Goal: Task Accomplishment & Management: Manage account settings

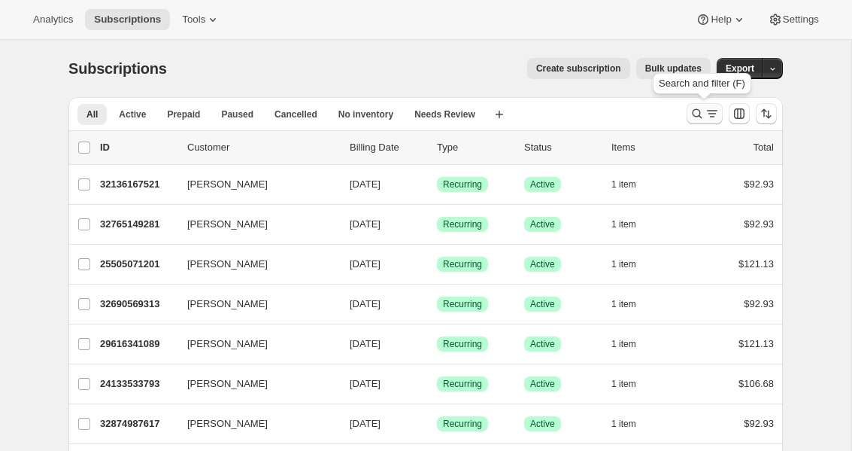
click at [696, 120] on icon "Search and filter results" at bounding box center [697, 113] width 15 height 15
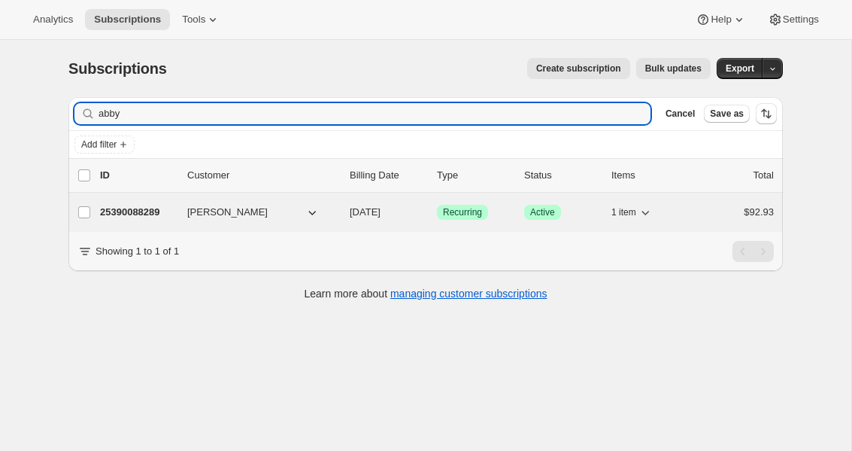
type input "abby"
click at [282, 210] on button "[PERSON_NAME]" at bounding box center [253, 212] width 150 height 24
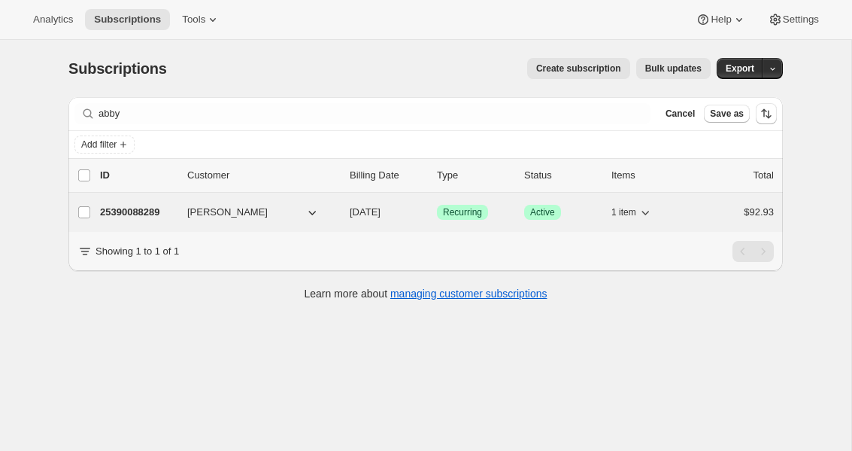
click at [226, 210] on span "[PERSON_NAME]" at bounding box center [227, 212] width 80 height 15
click at [217, 214] on span "[PERSON_NAME]" at bounding box center [227, 212] width 80 height 15
click at [130, 211] on p "25390088289" at bounding box center [137, 212] width 75 height 15
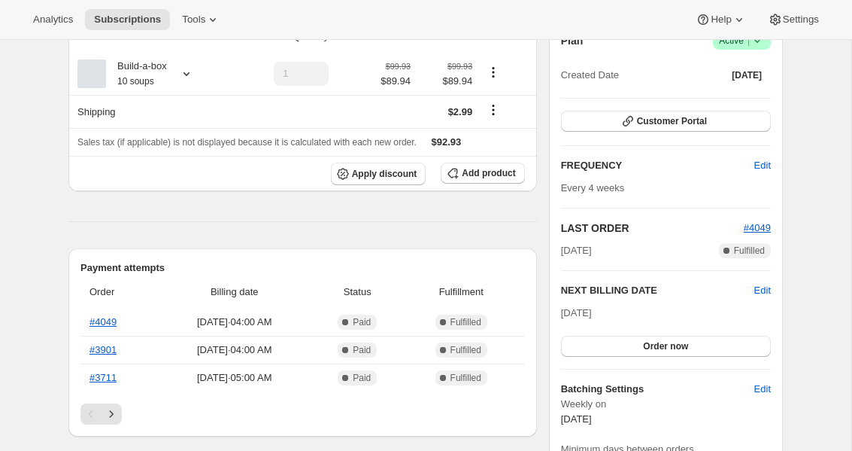
scroll to position [168, 0]
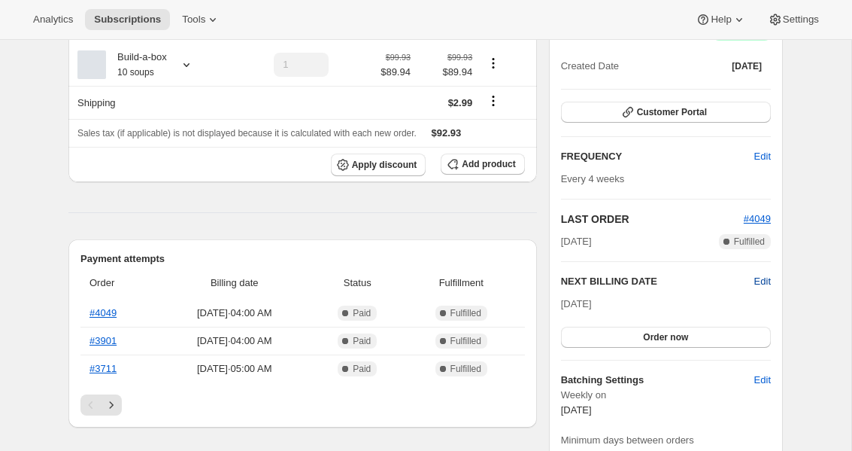
click at [760, 280] on span "Edit" at bounding box center [762, 281] width 17 height 15
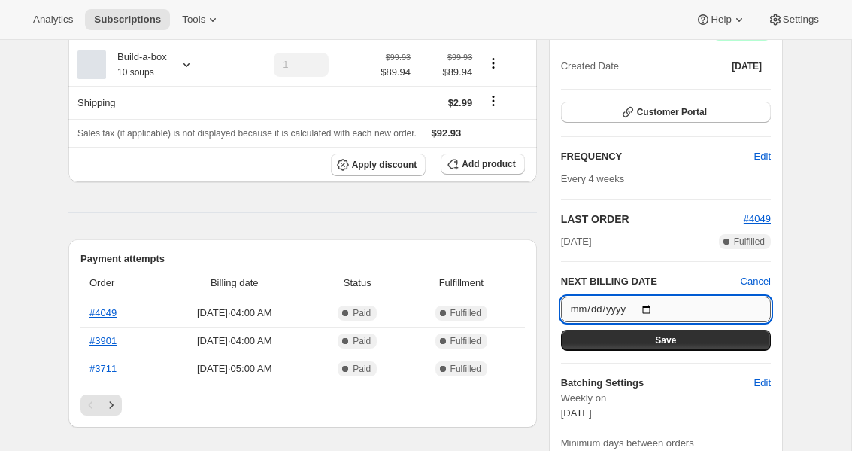
click at [654, 305] on input "[DATE]" at bounding box center [666, 309] width 210 height 26
type input "[DATE]"
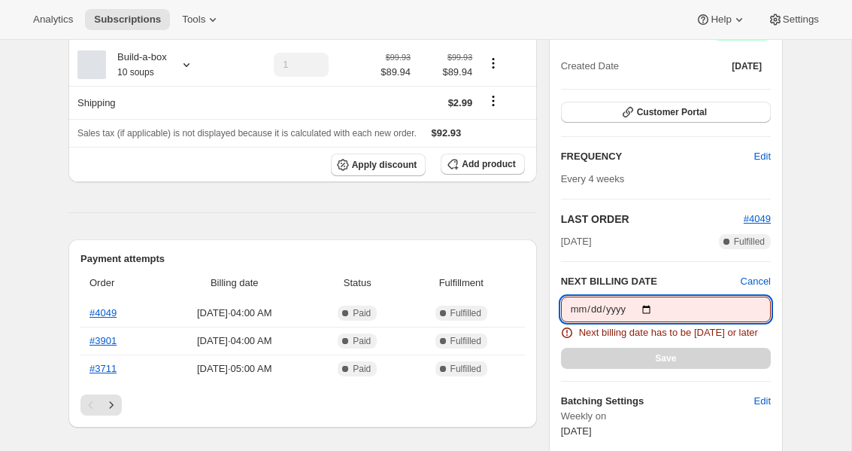
click at [651, 310] on input "[DATE]" at bounding box center [666, 309] width 210 height 26
click at [827, 311] on div "Subscription #25390088289. This page is ready Subscription #25390088289 Success…" at bounding box center [426, 451] width 852 height 1159
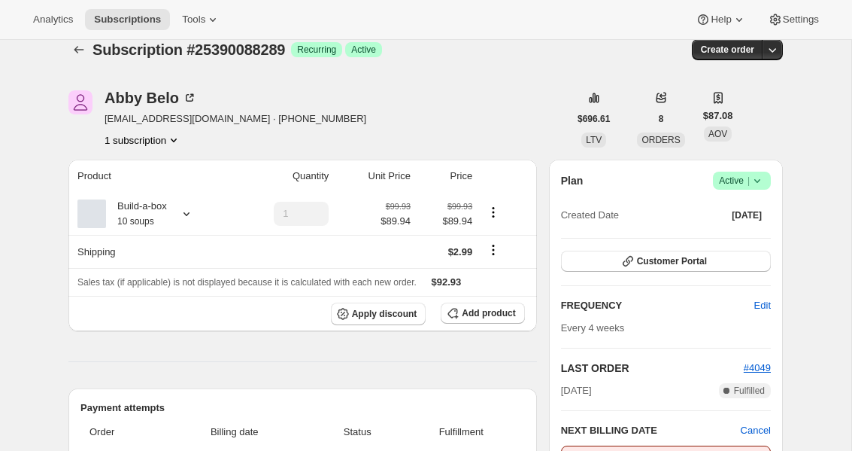
scroll to position [0, 0]
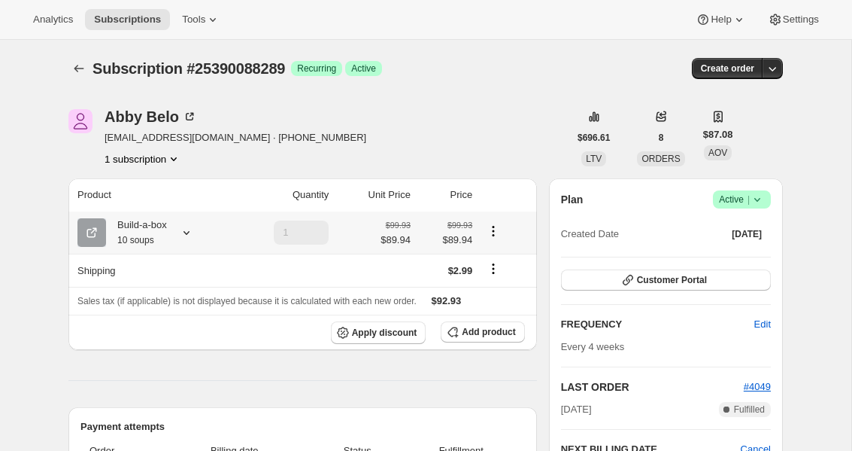
click at [181, 221] on div "Build-a-box 10 soups" at bounding box center [152, 232] width 150 height 30
click at [185, 230] on icon at bounding box center [186, 232] width 15 height 15
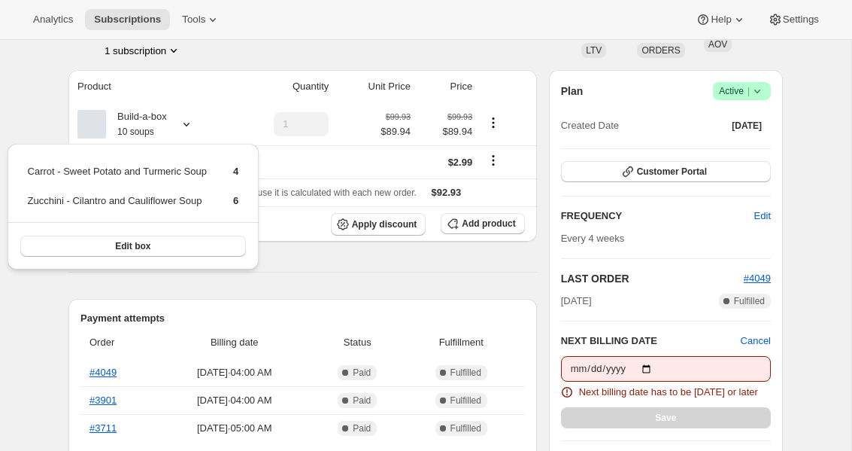
scroll to position [111, 0]
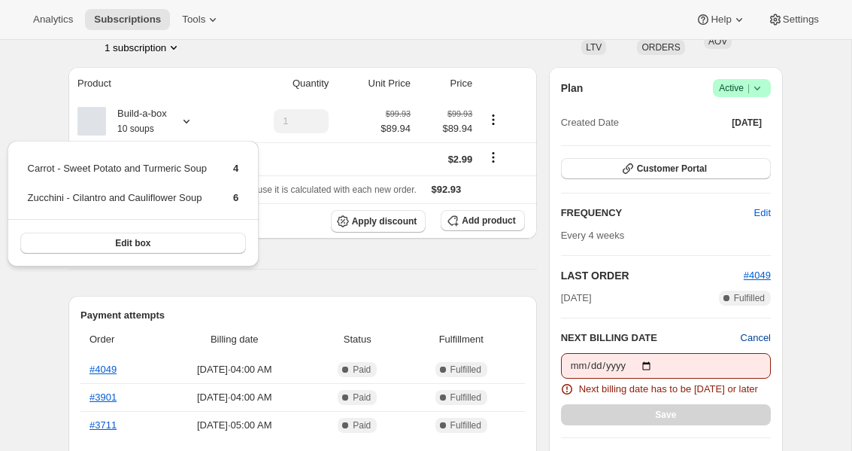
click at [760, 330] on span "Cancel" at bounding box center [756, 337] width 30 height 15
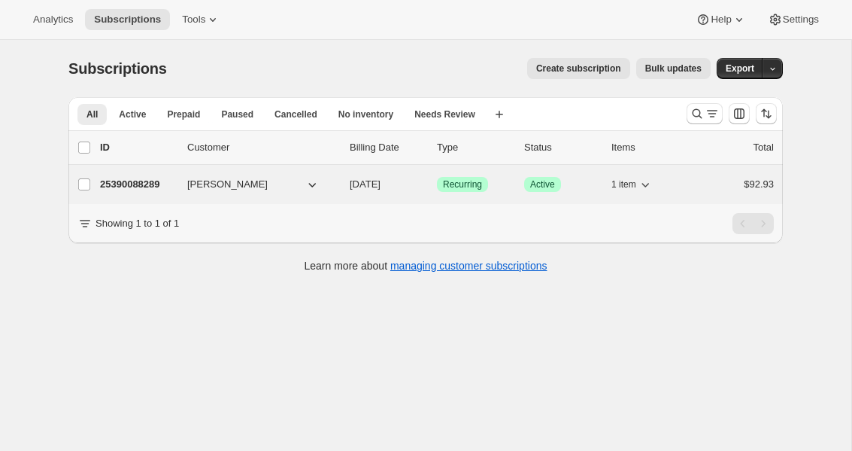
click at [240, 179] on button "[PERSON_NAME]" at bounding box center [253, 184] width 150 height 24
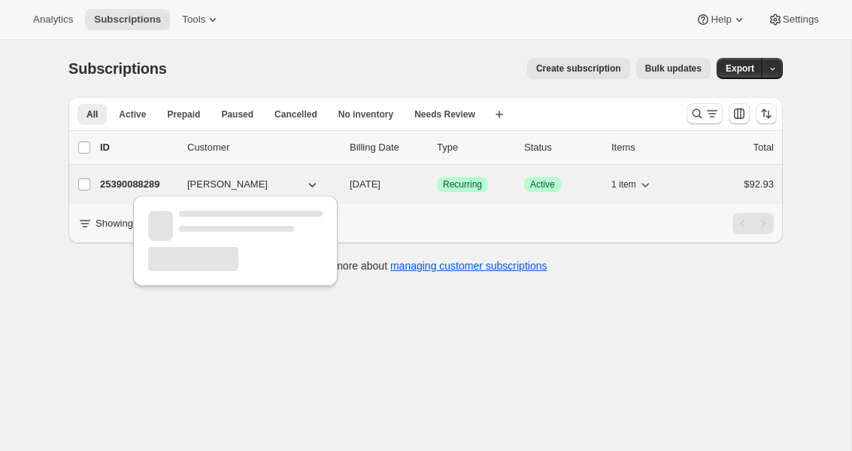
click at [117, 181] on p "25390088289" at bounding box center [137, 184] width 75 height 15
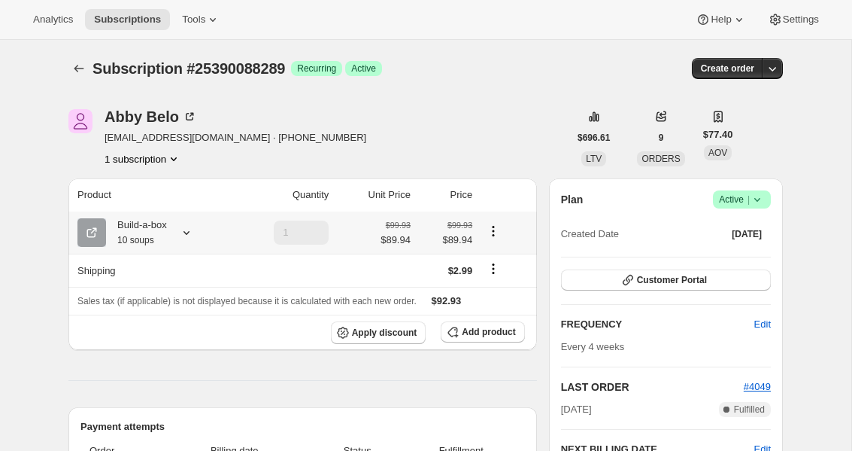
click at [190, 232] on icon at bounding box center [187, 233] width 6 height 4
